Goal: Task Accomplishment & Management: Use online tool/utility

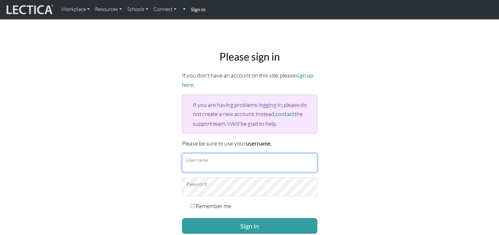
click at [232, 165] on input "Username" at bounding box center [249, 163] width 135 height 19
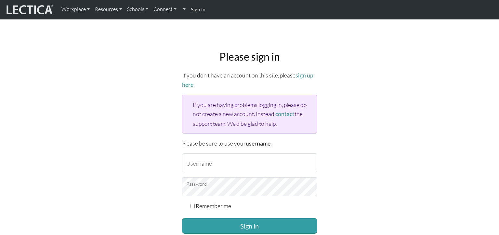
type input "hannahslee"
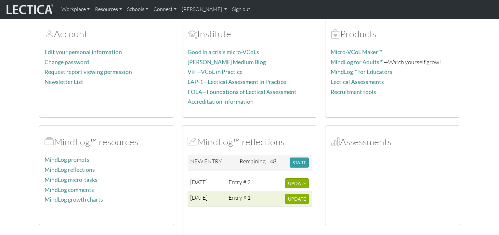
scroll to position [77, 0]
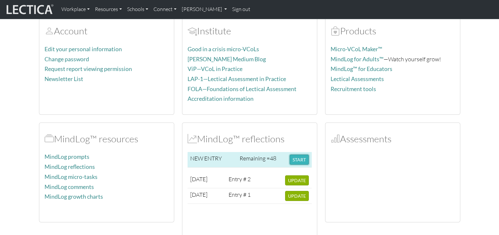
click at [297, 163] on button "START" at bounding box center [298, 160] width 19 height 10
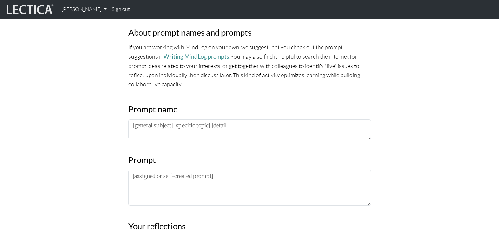
scroll to position [227, 0]
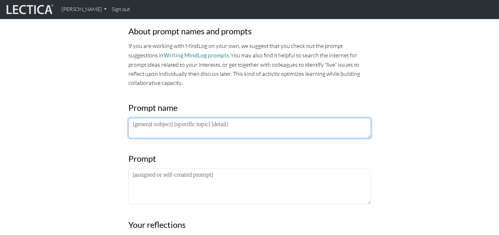
click at [258, 126] on textarea at bounding box center [249, 128] width 242 height 20
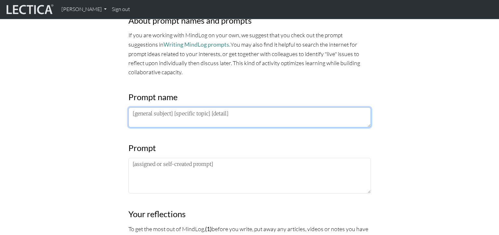
scroll to position [228, 0]
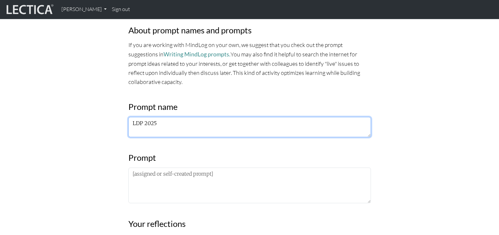
click at [133, 123] on textarea "LDP 2025" at bounding box center [249, 127] width 242 height 20
type textarea "PM LDP 2025"
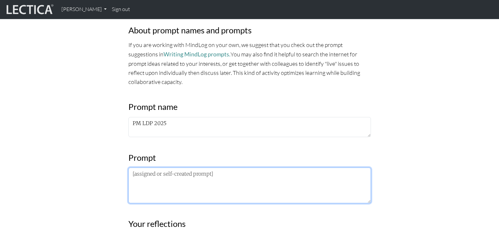
click at [217, 183] on textarea at bounding box center [249, 186] width 242 height 36
paste textarea "Extrospective: What I am noticing about the lectures/frameworks/practices is… I…"
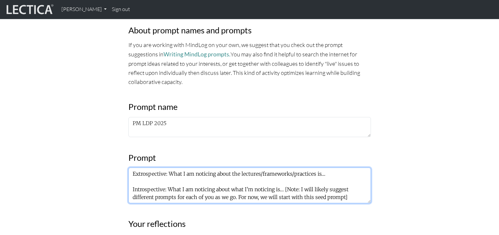
paste textarea "Extrospective: What I am noticing about the lectures/frameworks/practices is… I…"
drag, startPoint x: 284, startPoint y: 192, endPoint x: 349, endPoint y: 205, distance: 66.4
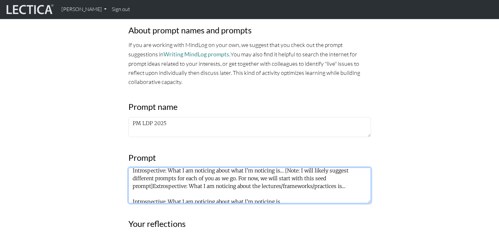
scroll to position [23, 0]
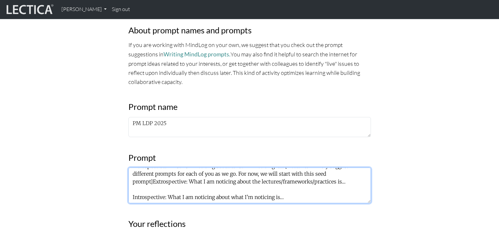
drag, startPoint x: 281, startPoint y: 198, endPoint x: 238, endPoint y: 174, distance: 49.6
click at [238, 174] on textarea "Extrospective: What I am noticing about the lectures/frameworks/practices is… I…" at bounding box center [249, 186] width 242 height 36
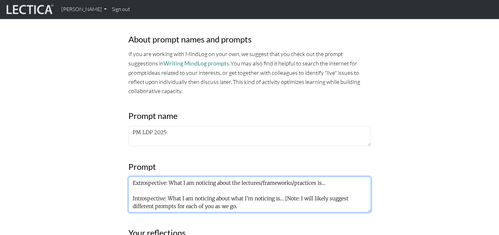
scroll to position [217, 0]
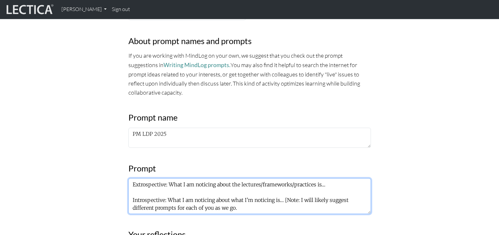
drag, startPoint x: 287, startPoint y: 205, endPoint x: 284, endPoint y: 201, distance: 4.6
click at [284, 201] on textarea "Extrospective: What I am noticing about the lectures/frameworks/practices is… I…" at bounding box center [249, 197] width 242 height 36
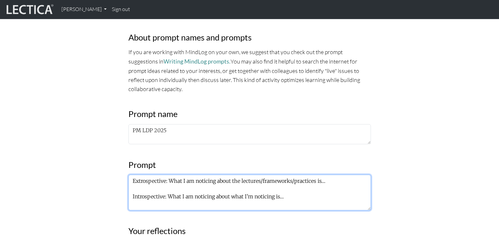
scroll to position [242, 0]
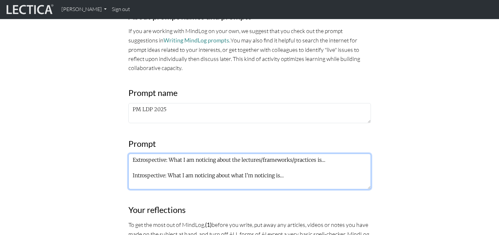
type textarea "Extrospective: What I am noticing about the lectures/frameworks/practices is… I…"
